Goal: Navigation & Orientation: Find specific page/section

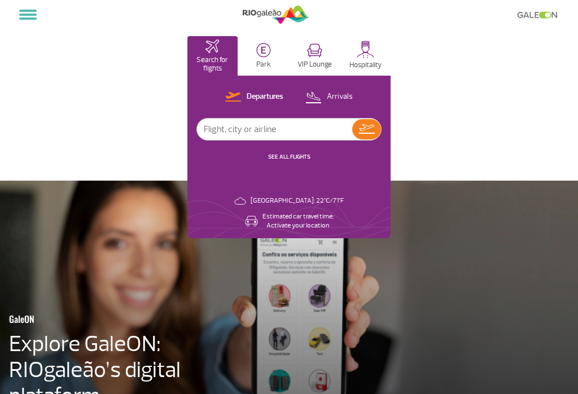
select select
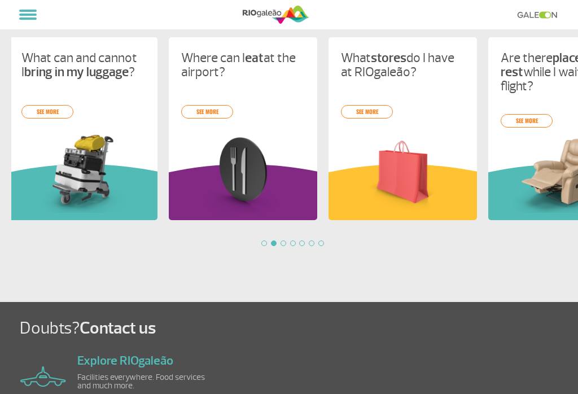
scroll to position [0, 160]
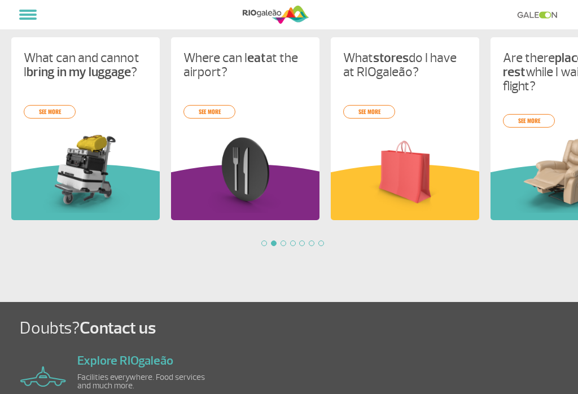
click at [222, 110] on link "see more" at bounding box center [209, 112] width 52 height 14
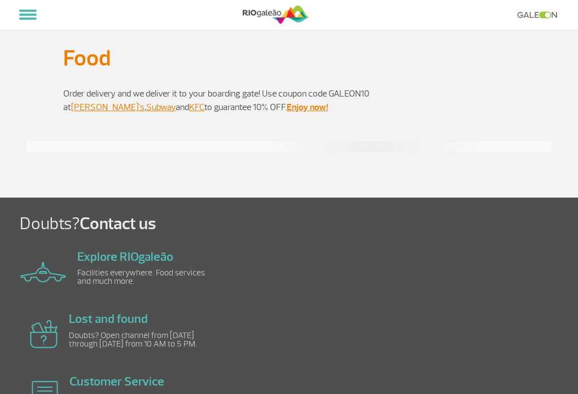
select select
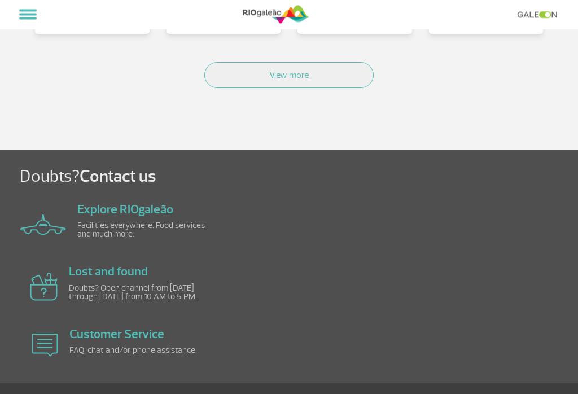
scroll to position [805, 0]
click at [126, 215] on link "Explore RIOgaleão" at bounding box center [125, 209] width 96 height 16
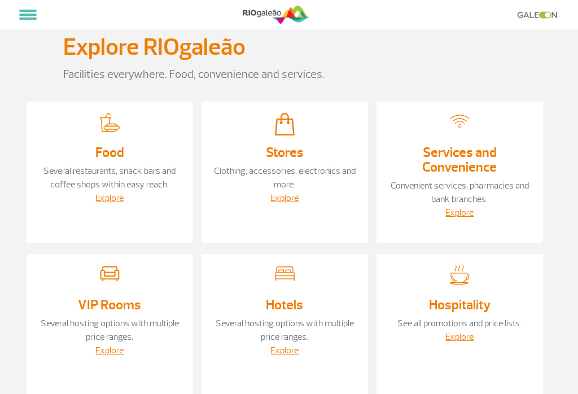
select select
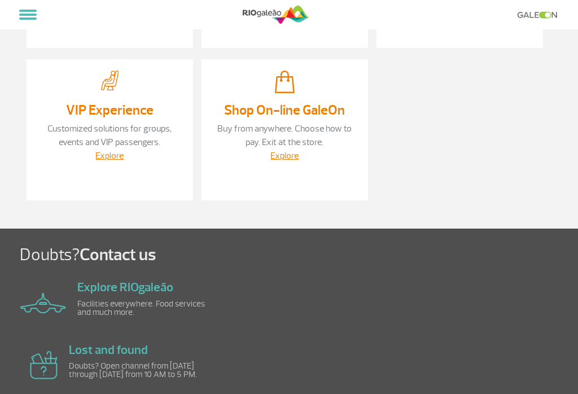
scroll to position [346, 0]
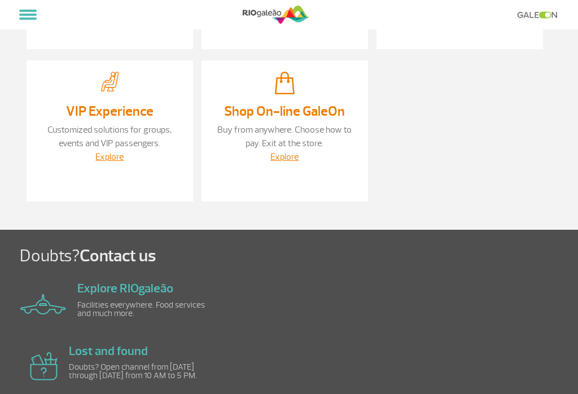
click at [130, 112] on link "VIP Experience" at bounding box center [109, 111] width 87 height 17
